Goal: Task Accomplishment & Management: Manage account settings

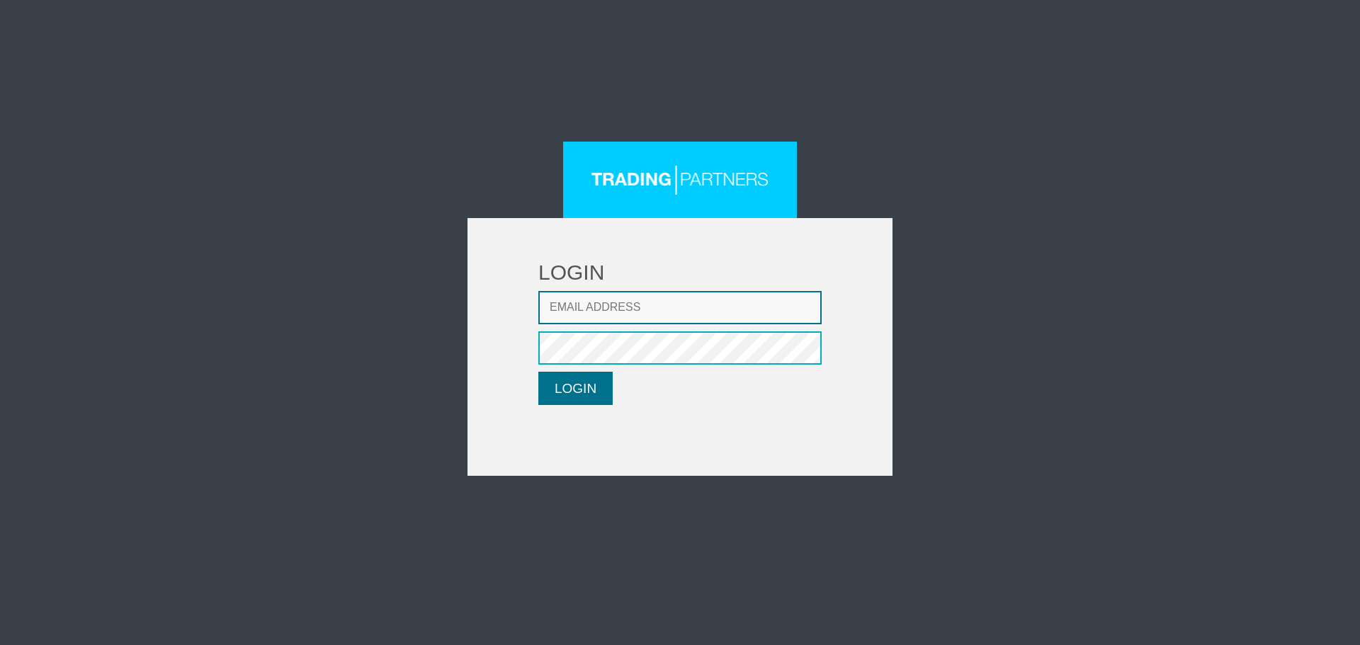
type input "[EMAIL_ADDRESS][DOMAIN_NAME]"
click at [570, 393] on button "LOGIN" at bounding box center [575, 388] width 74 height 33
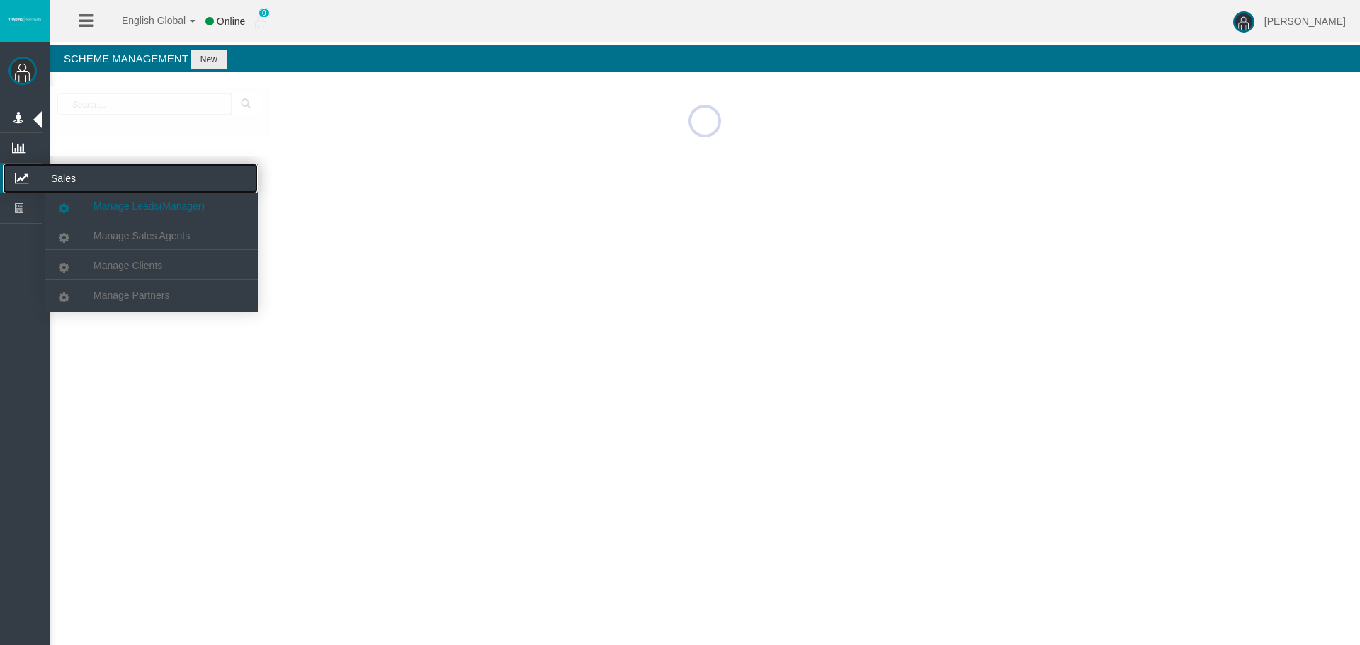
drag, startPoint x: 30, startPoint y: 175, endPoint x: 78, endPoint y: 196, distance: 52.6
click at [30, 175] on icon at bounding box center [22, 179] width 38 height 30
click at [145, 258] on link "Manage Clients" at bounding box center [151, 265] width 212 height 25
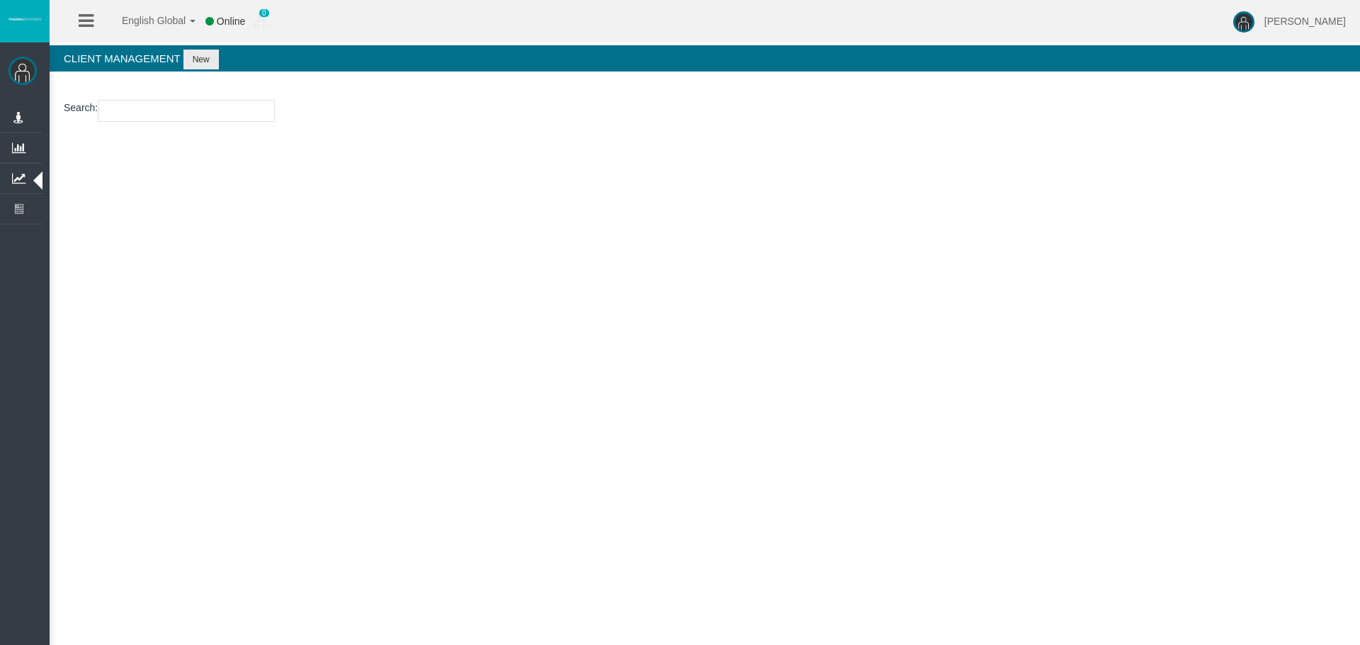
click at [173, 111] on input "number" at bounding box center [186, 111] width 177 height 22
paste input "26106919"
type input "26106919"
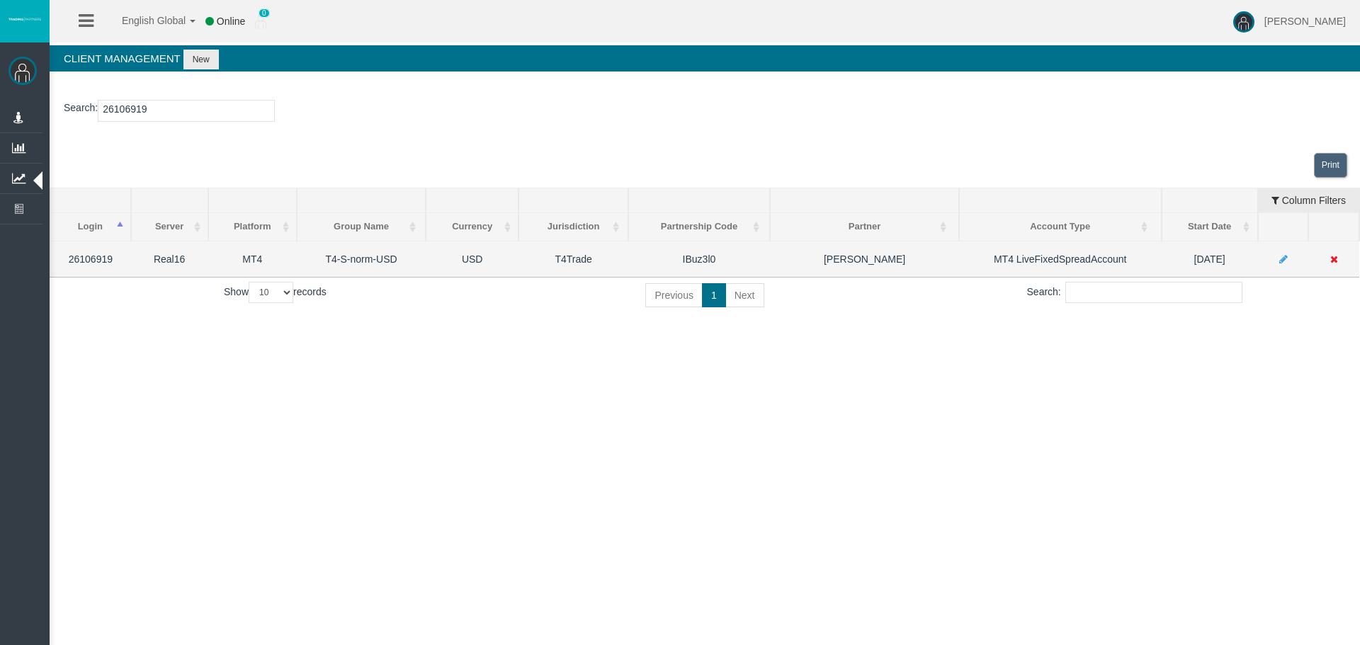
click at [1281, 257] on icon at bounding box center [1283, 259] width 8 height 10
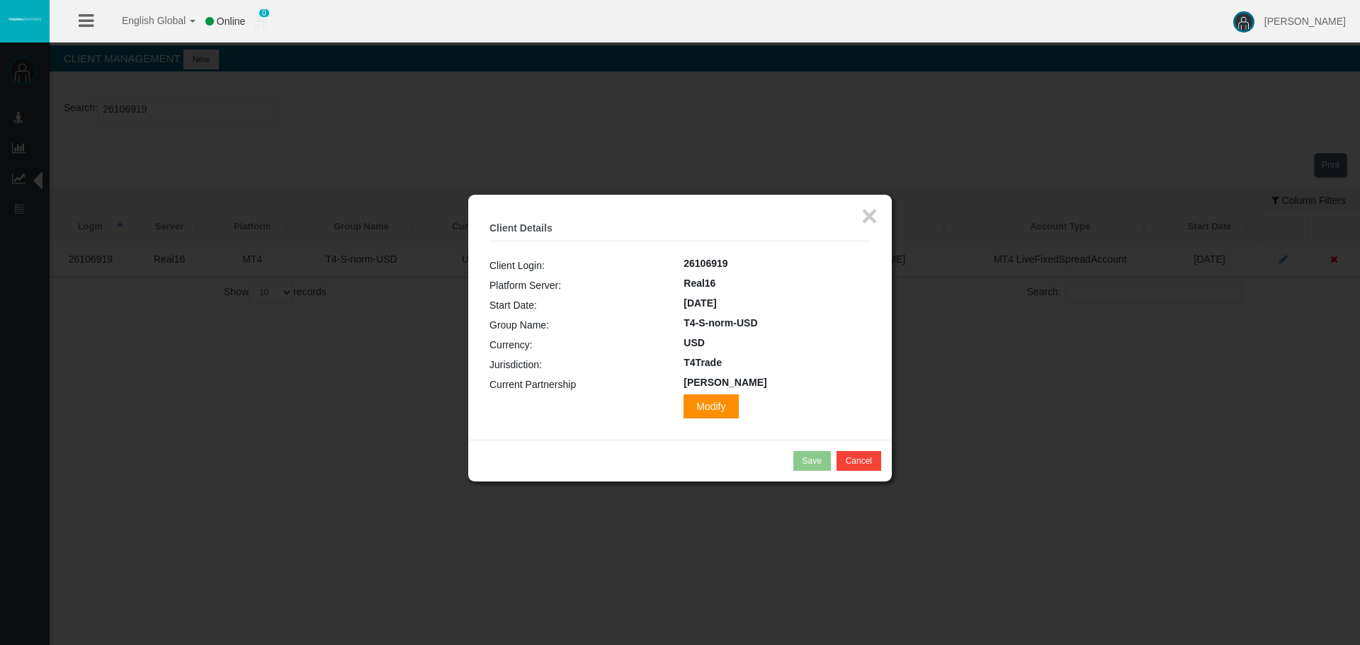
click at [683, 401] on span "Modify" at bounding box center [710, 406] width 55 height 24
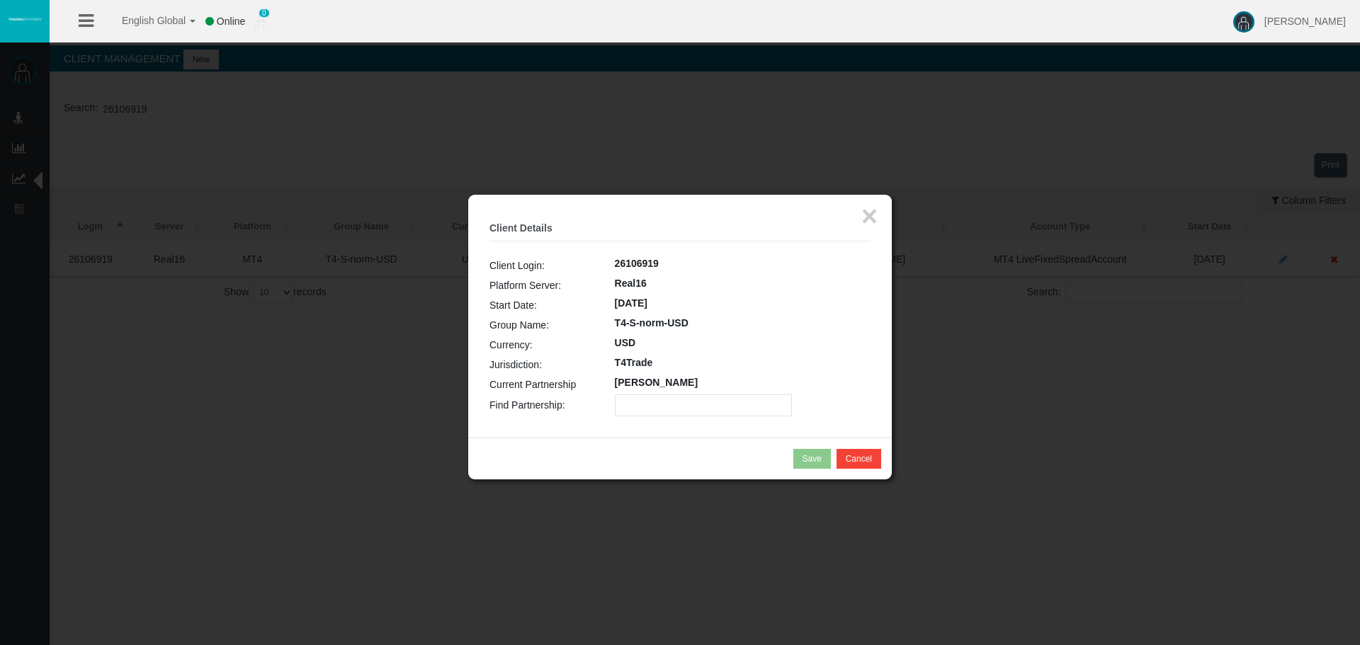
click at [656, 404] on input "text" at bounding box center [703, 405] width 177 height 22
paste input "IBlns41"
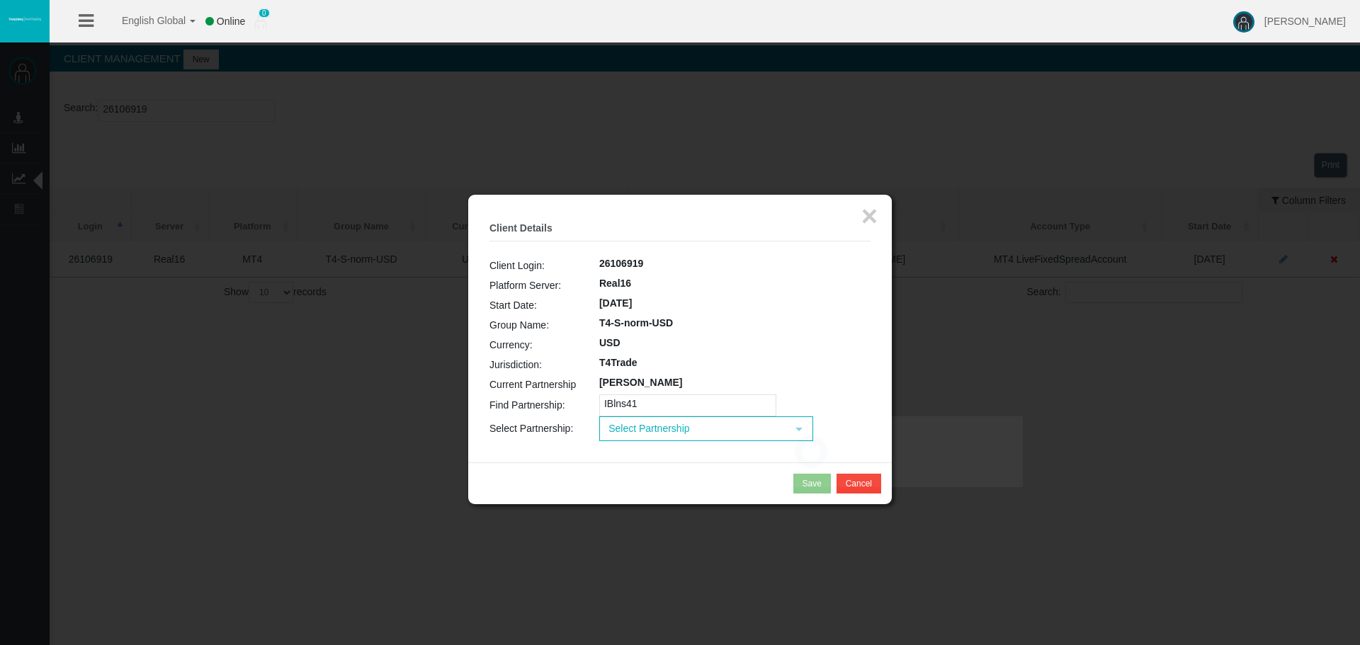
type input "IBlns41"
click at [654, 433] on span "Select Partnership" at bounding box center [693, 429] width 186 height 22
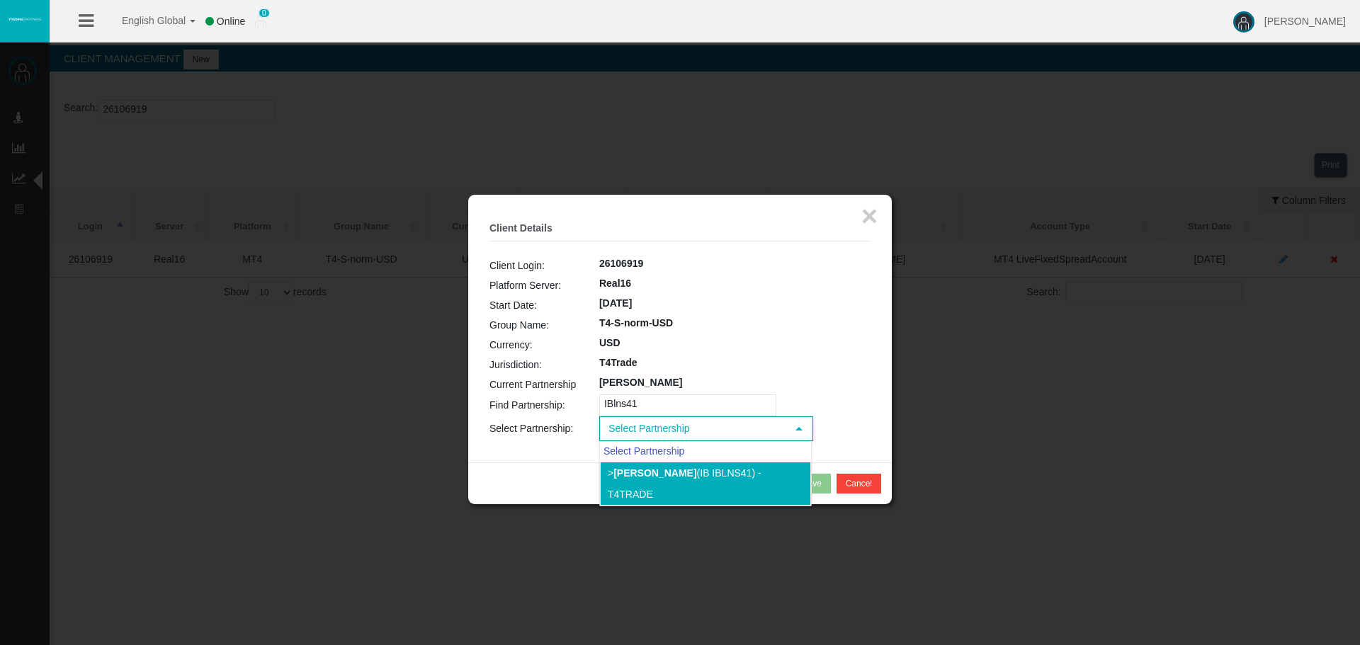
click at [629, 485] on li "> Cristian Fernandez Gomqez (IB IBlns41) - T4Trade" at bounding box center [705, 484] width 211 height 44
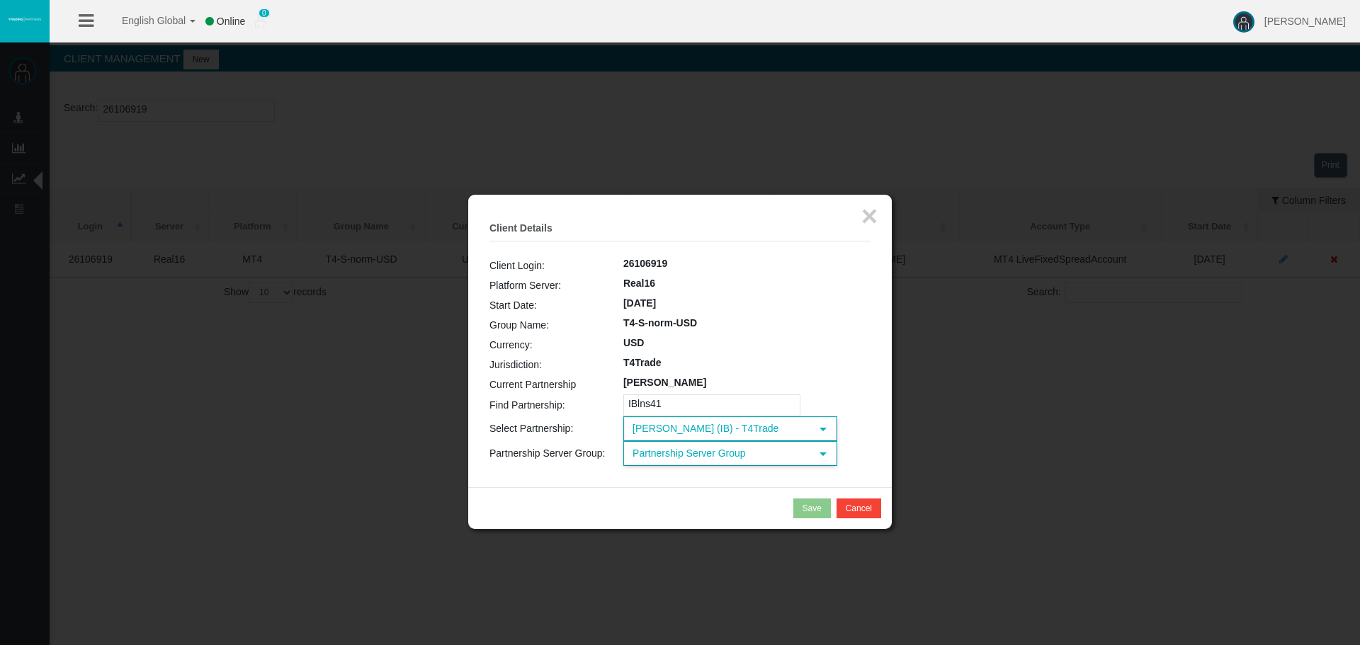
click at [663, 462] on span "Partnership Server Group" at bounding box center [718, 454] width 186 height 22
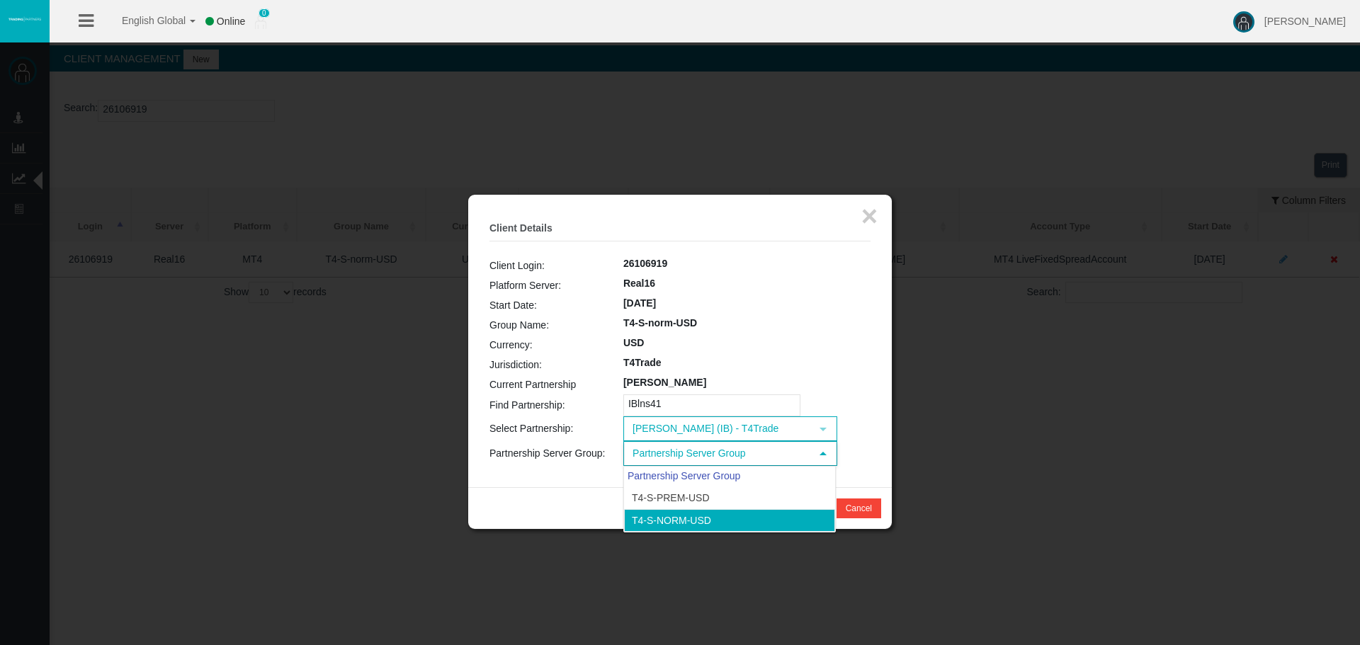
click at [663, 521] on li "T4-S-norm-USD" at bounding box center [729, 520] width 211 height 23
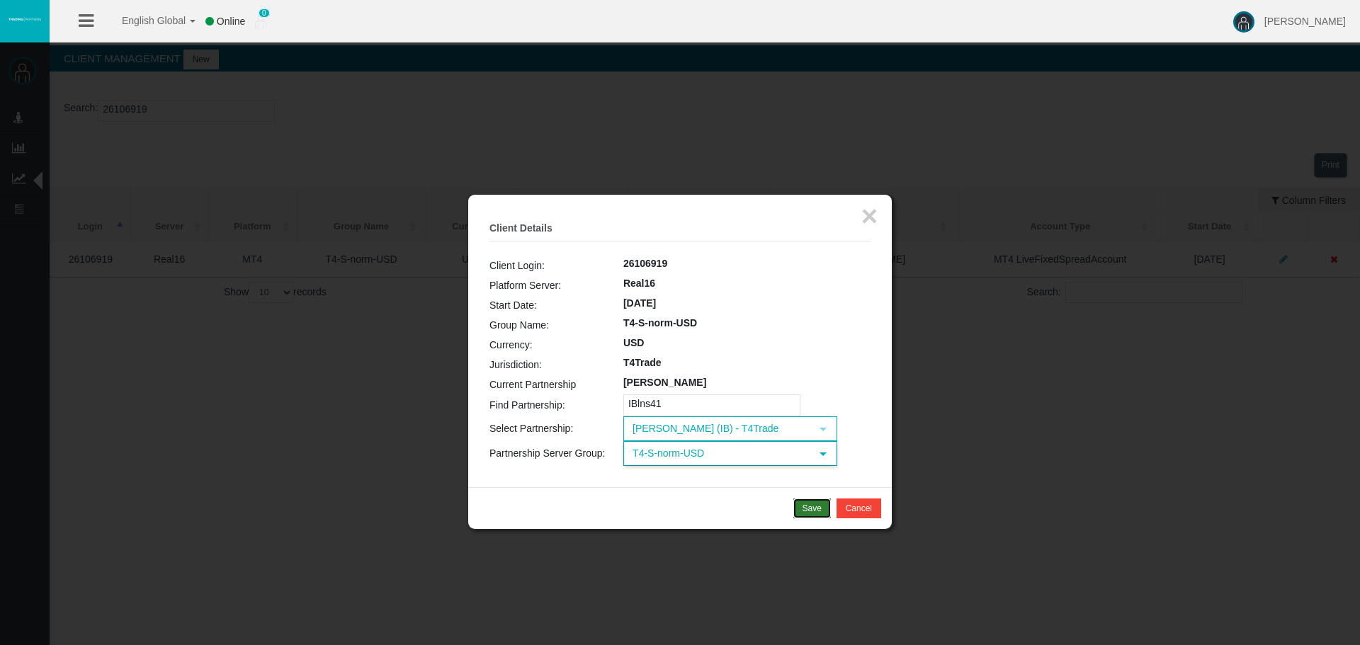
click at [807, 506] on div "Save" at bounding box center [811, 508] width 19 height 13
